Goal: Task Accomplishment & Management: Use online tool/utility

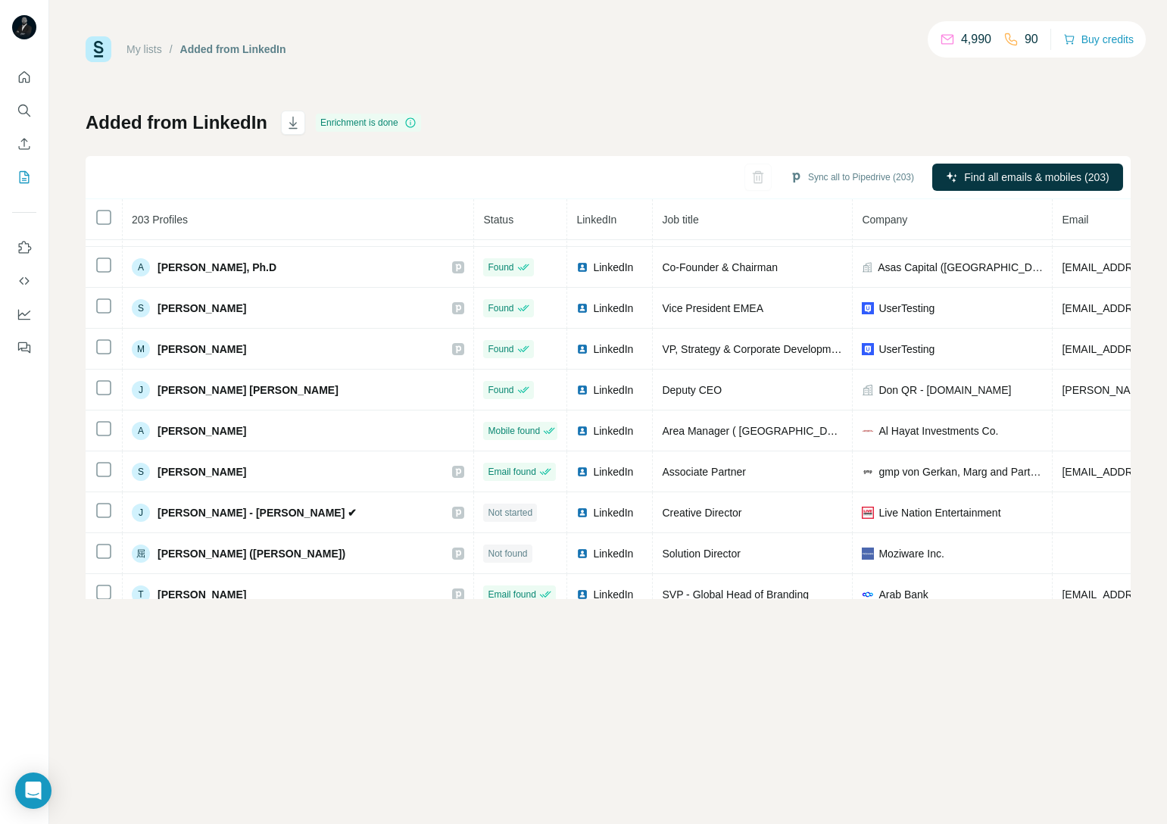
scroll to position [287, 0]
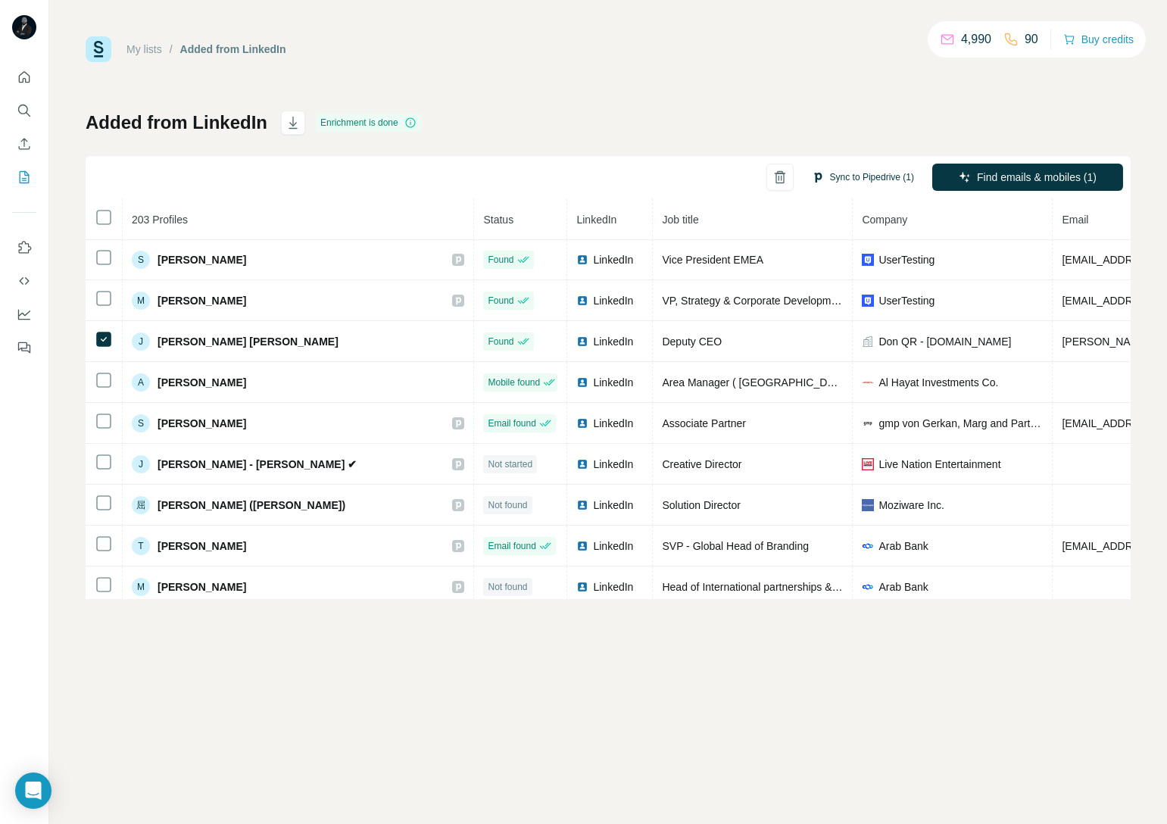
click at [866, 176] on button "Sync to Pipedrive (1)" at bounding box center [862, 177] width 123 height 23
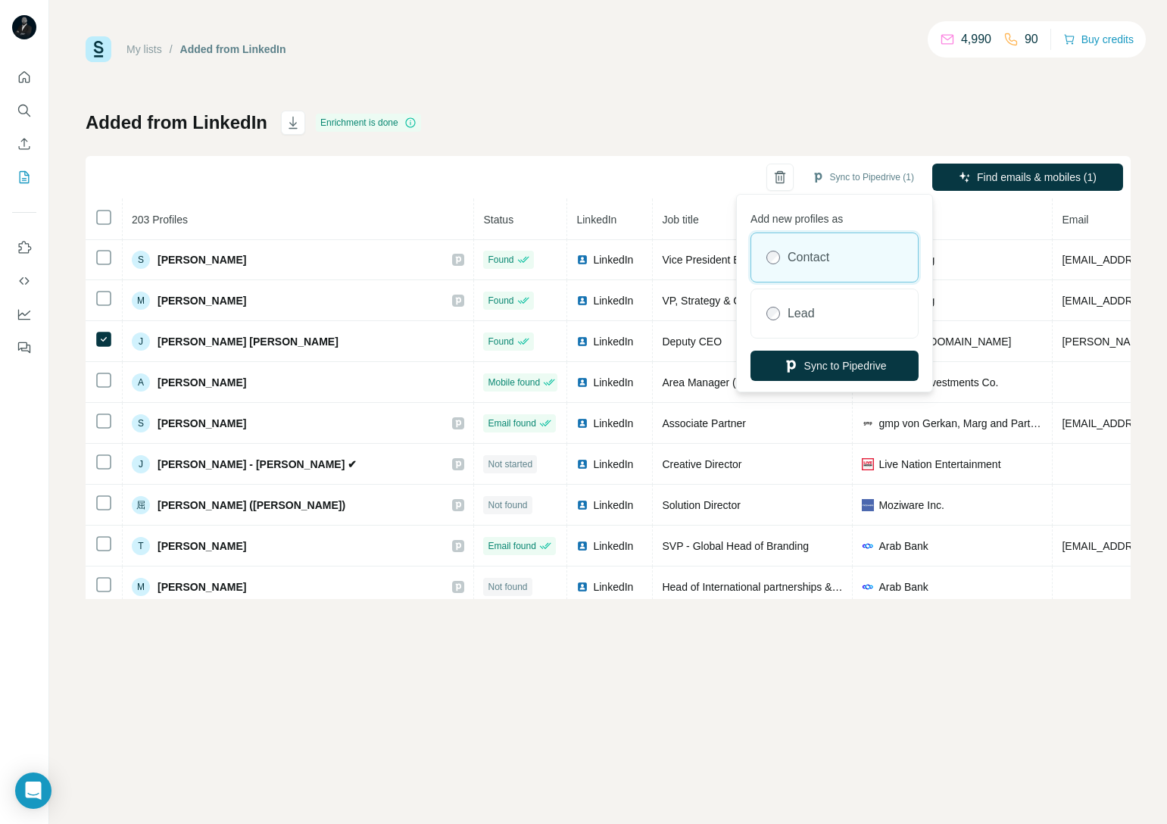
click at [771, 267] on div "Contact" at bounding box center [834, 257] width 167 height 48
click at [810, 366] on button "Sync to Pipedrive" at bounding box center [834, 366] width 168 height 30
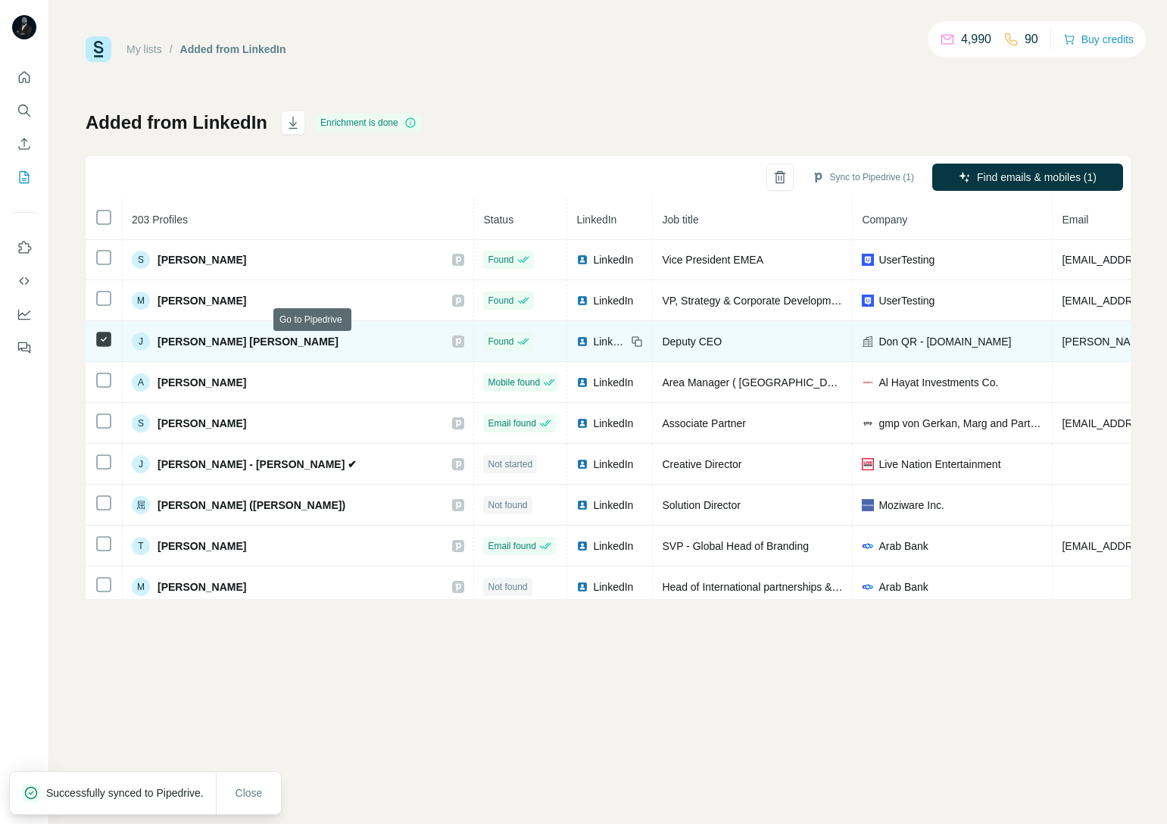
click at [454, 341] on icon at bounding box center [458, 341] width 9 height 12
